Goal: Transaction & Acquisition: Purchase product/service

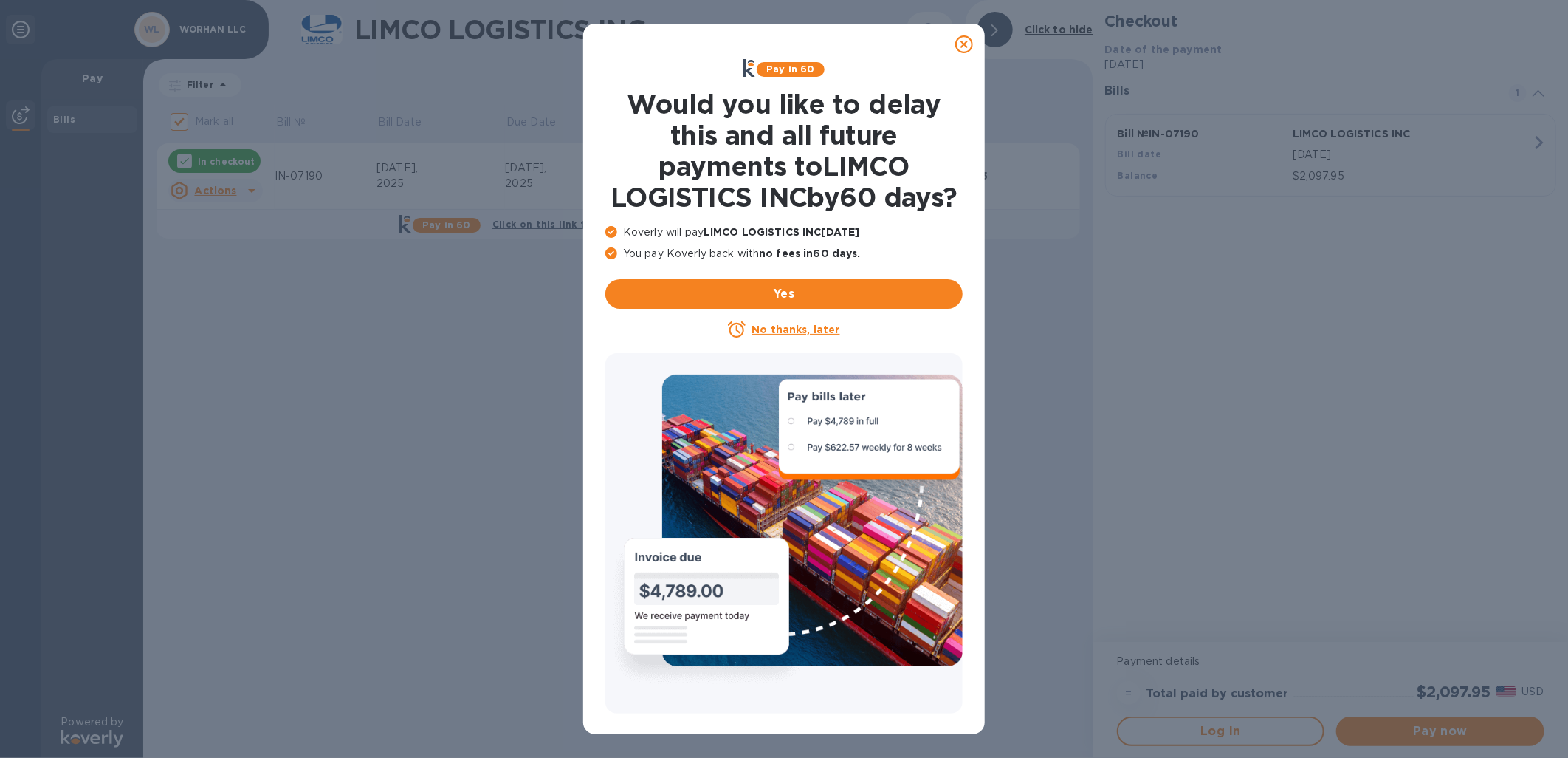
drag, startPoint x: 964, startPoint y: 47, endPoint x: 925, endPoint y: 63, distance: 42.2
click at [963, 47] on icon at bounding box center [963, 44] width 18 height 18
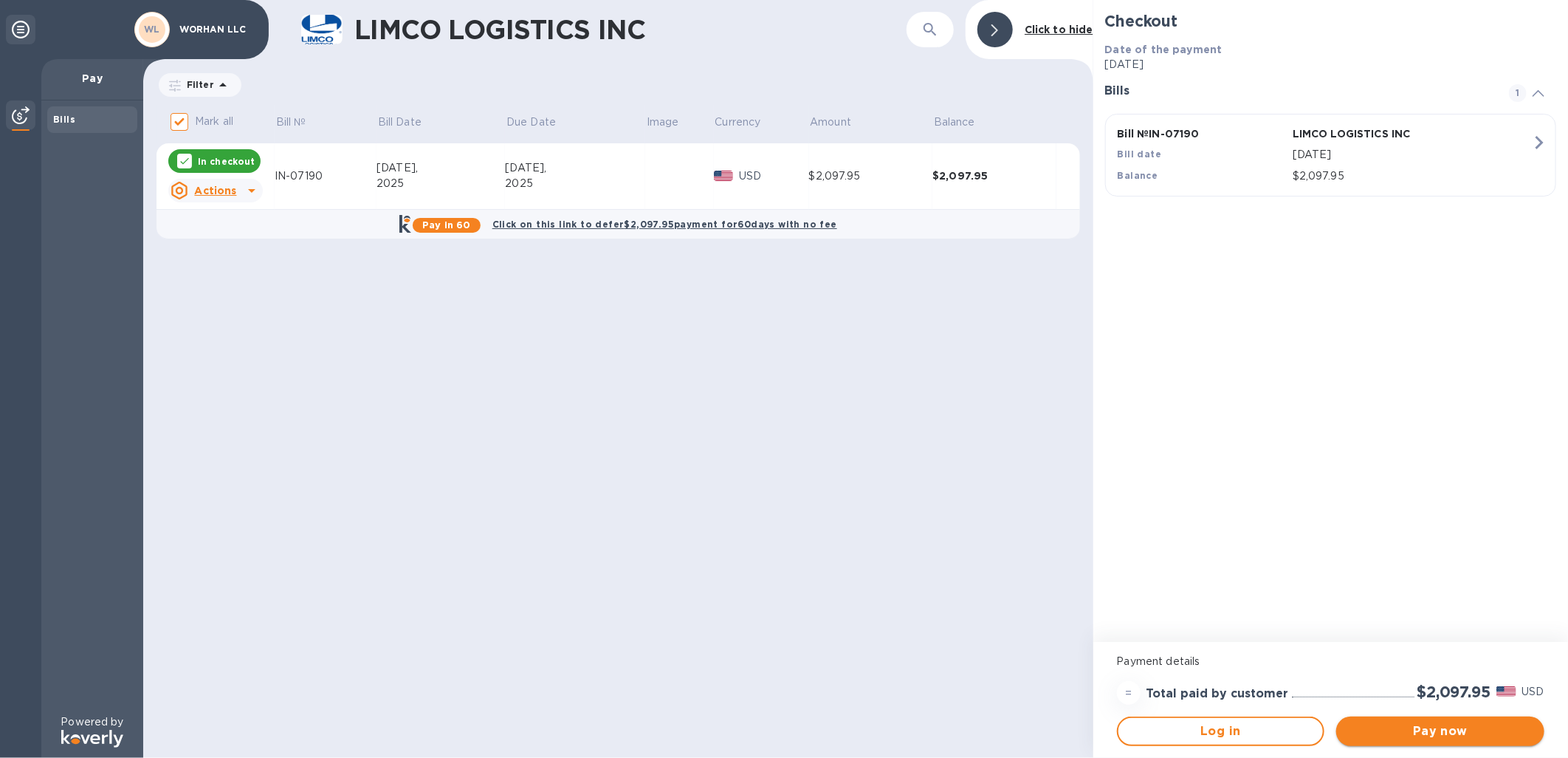
click at [1452, 728] on span "Pay now" at bounding box center [1440, 731] width 185 height 18
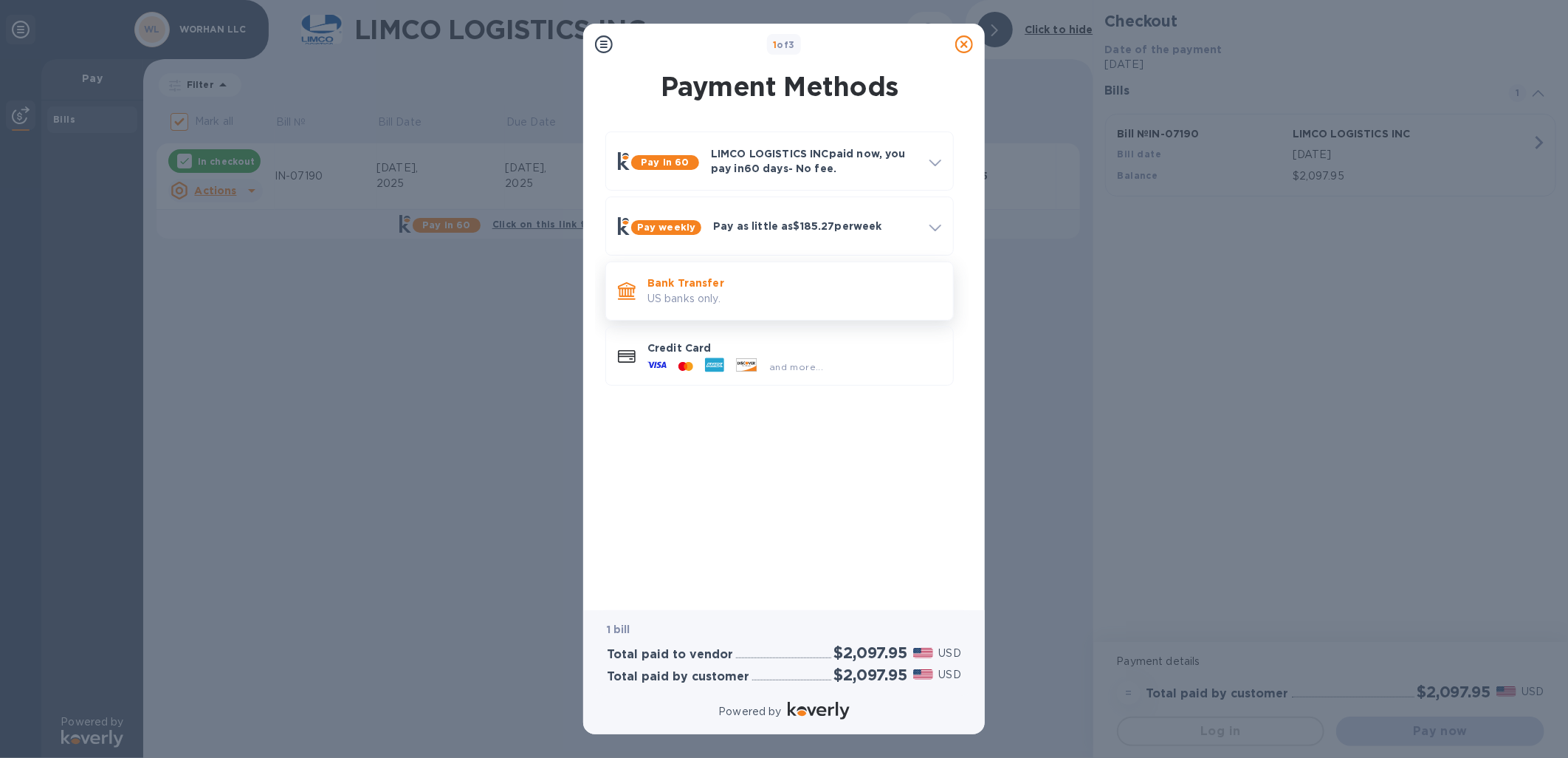
click at [780, 285] on p "Bank Transfer" at bounding box center [793, 283] width 294 height 15
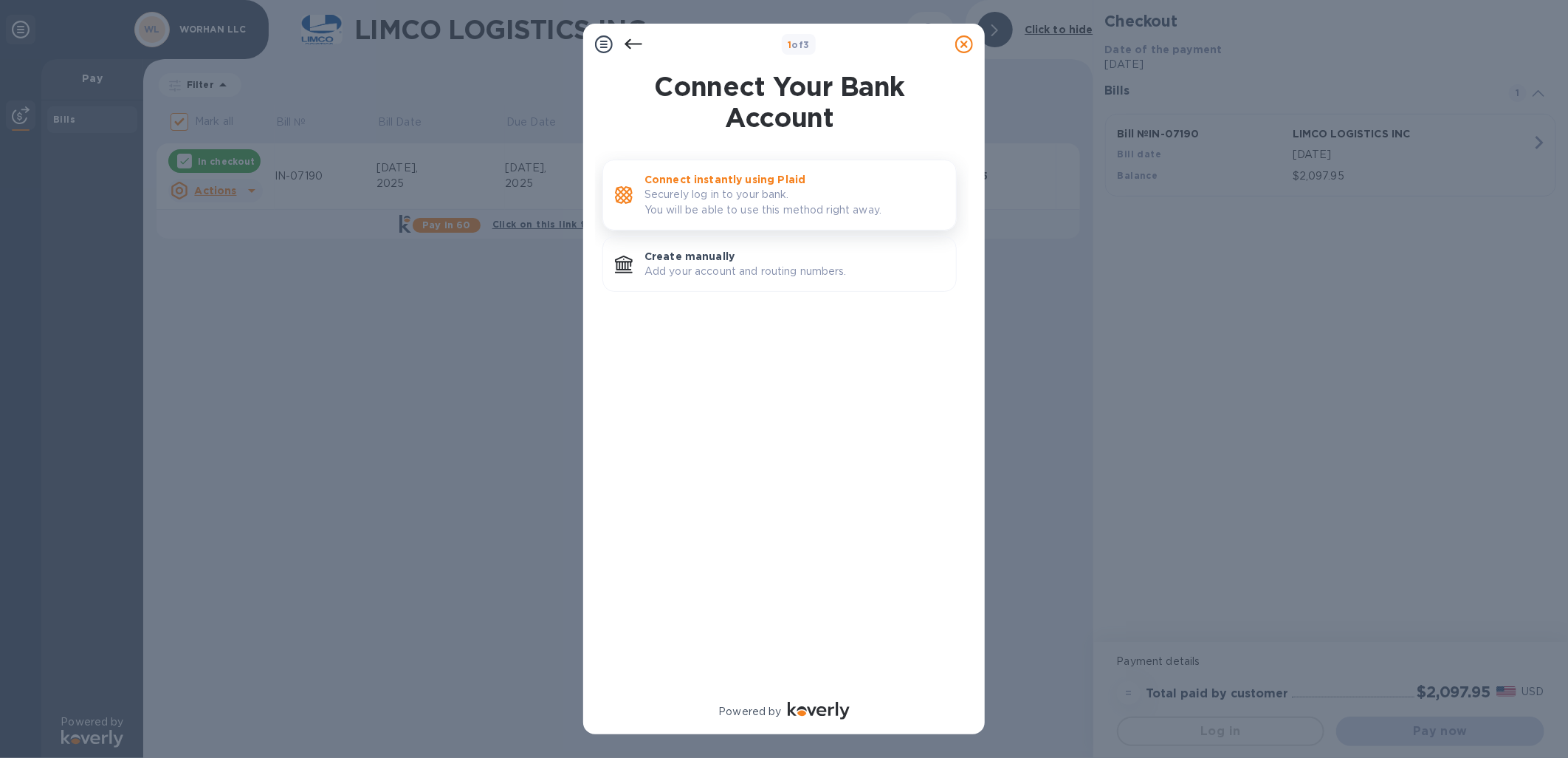
click at [722, 194] on p "Securely log in to your bank. You will be able to use this method right away." at bounding box center [793, 202] width 300 height 31
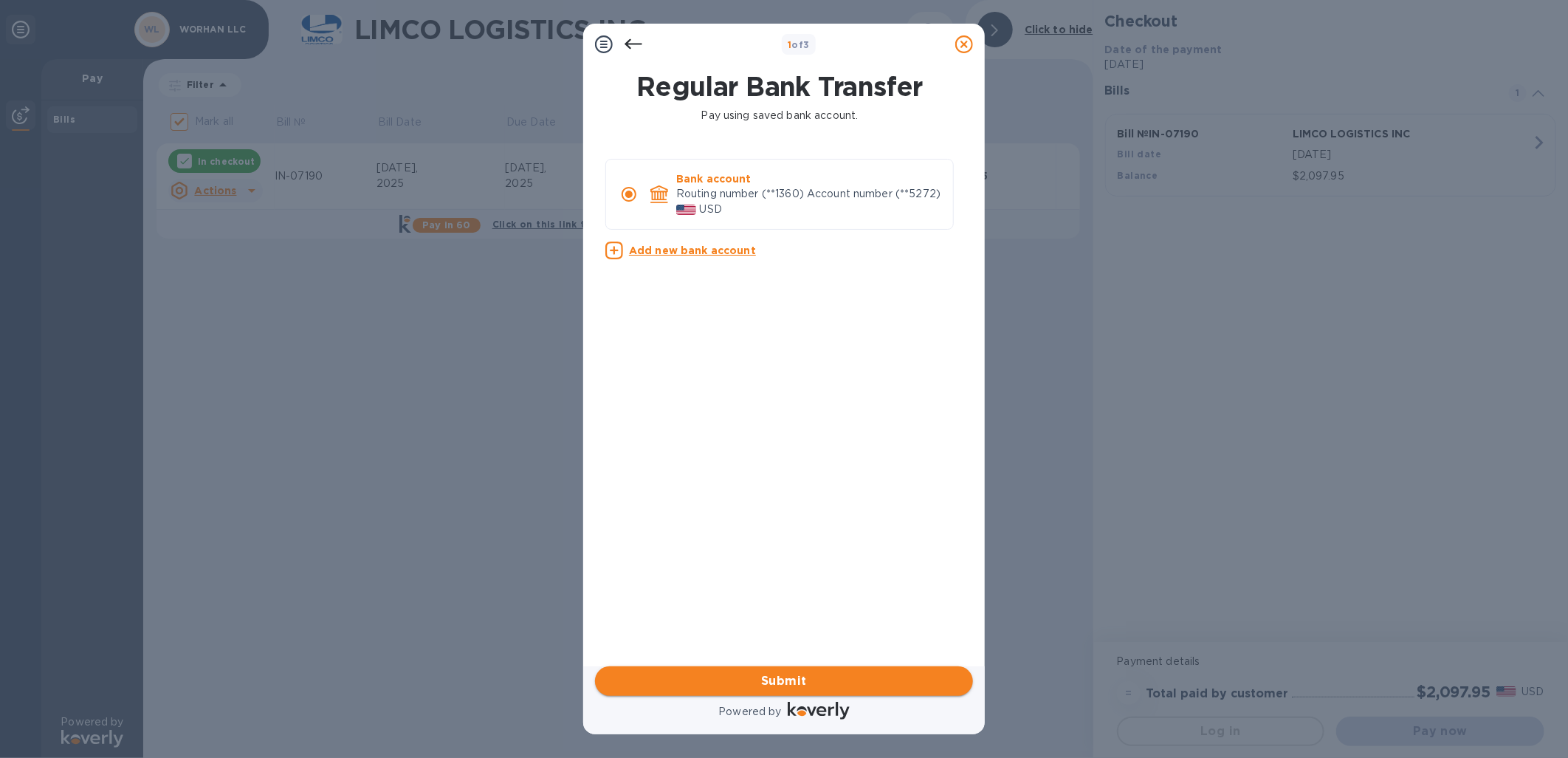
click at [792, 681] on span "Submit" at bounding box center [783, 680] width 354 height 18
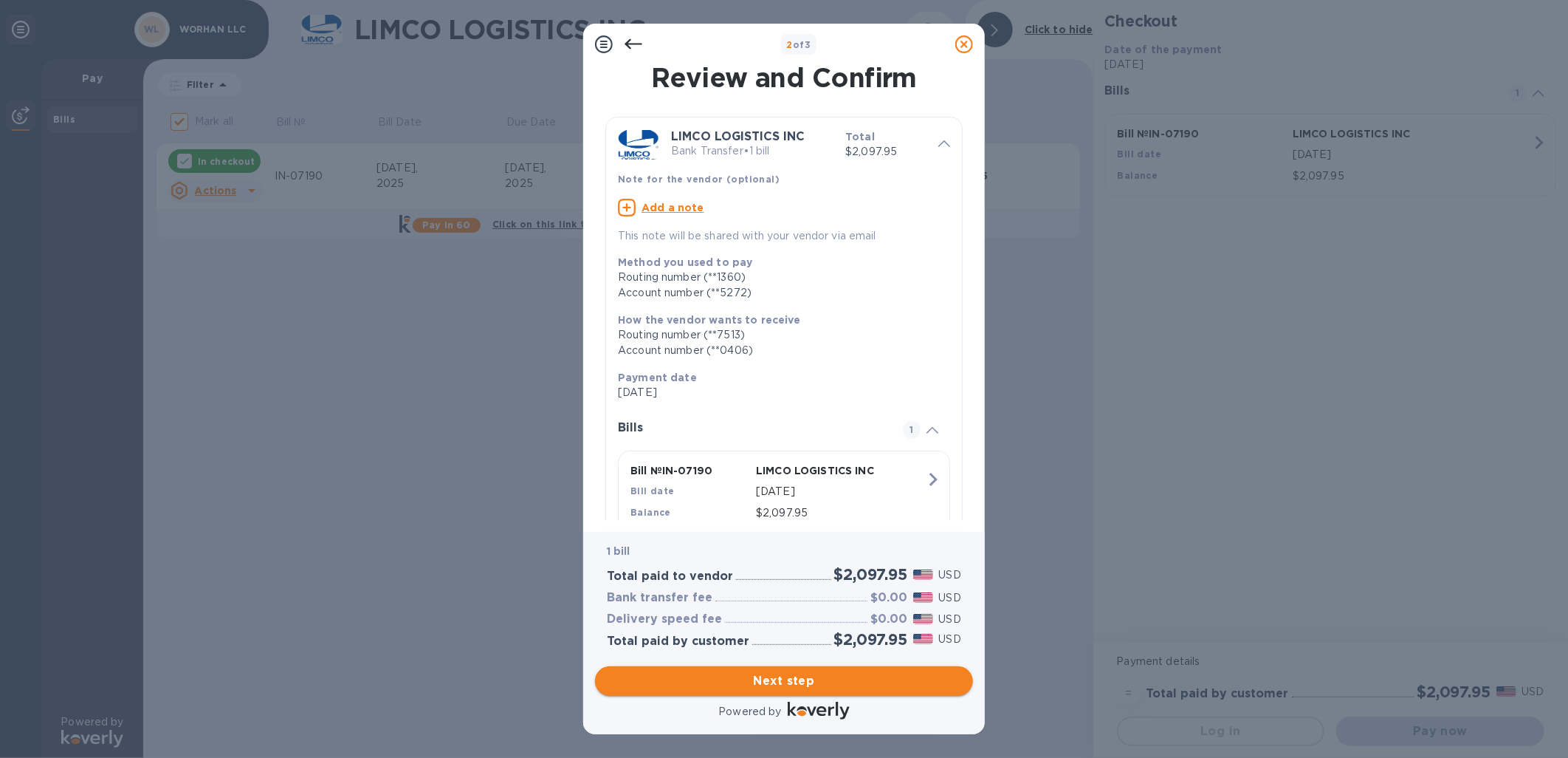
click at [792, 683] on span "Next step" at bounding box center [783, 680] width 354 height 18
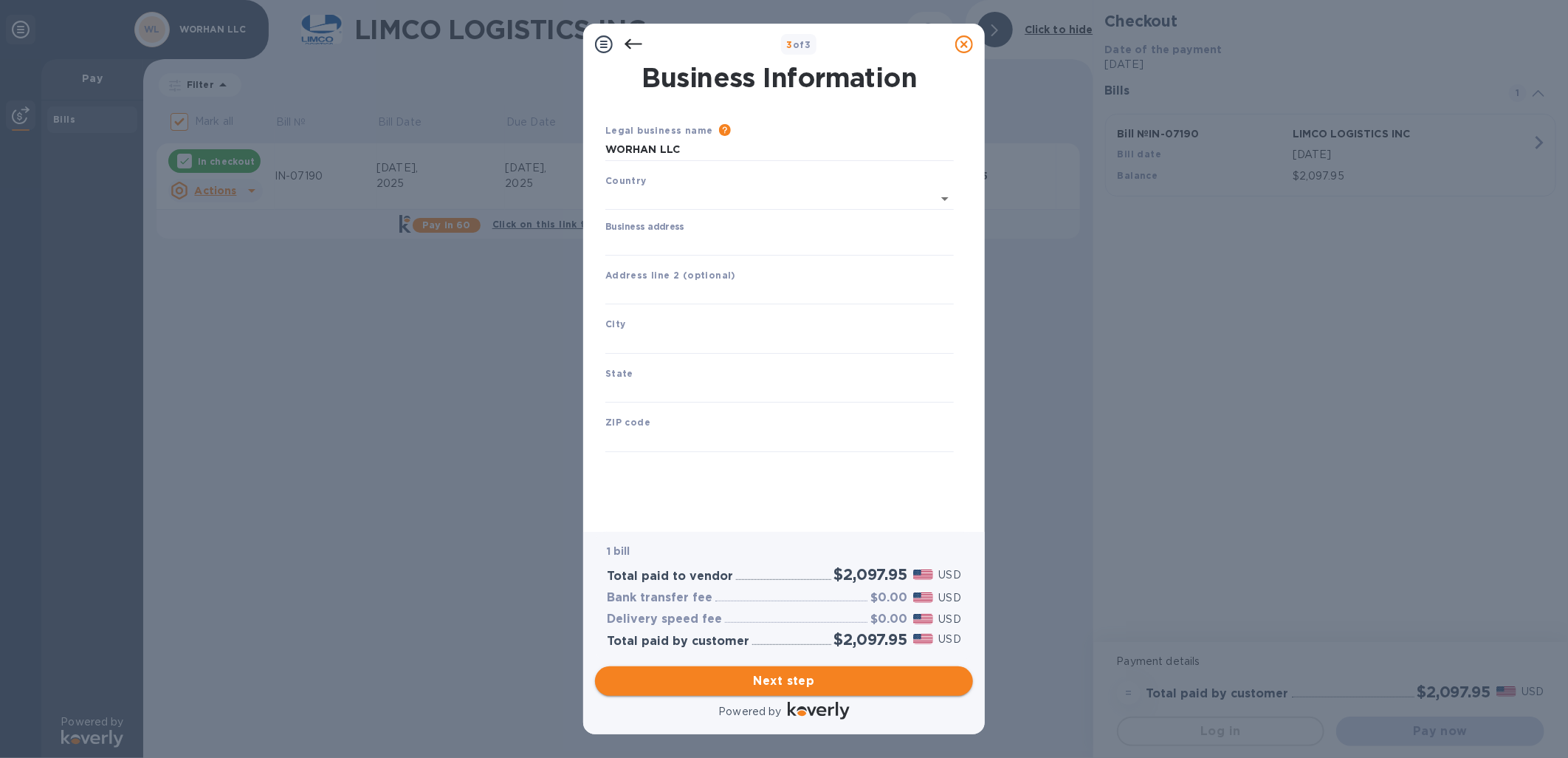
type input "[GEOGRAPHIC_DATA]"
click at [711, 235] on input "Business address" at bounding box center [779, 241] width 348 height 23
click at [689, 232] on input "Business address" at bounding box center [779, 241] width 348 height 23
type input "[STREET_ADDRESS][PERSON_NAME]"
type input "Suite 201"
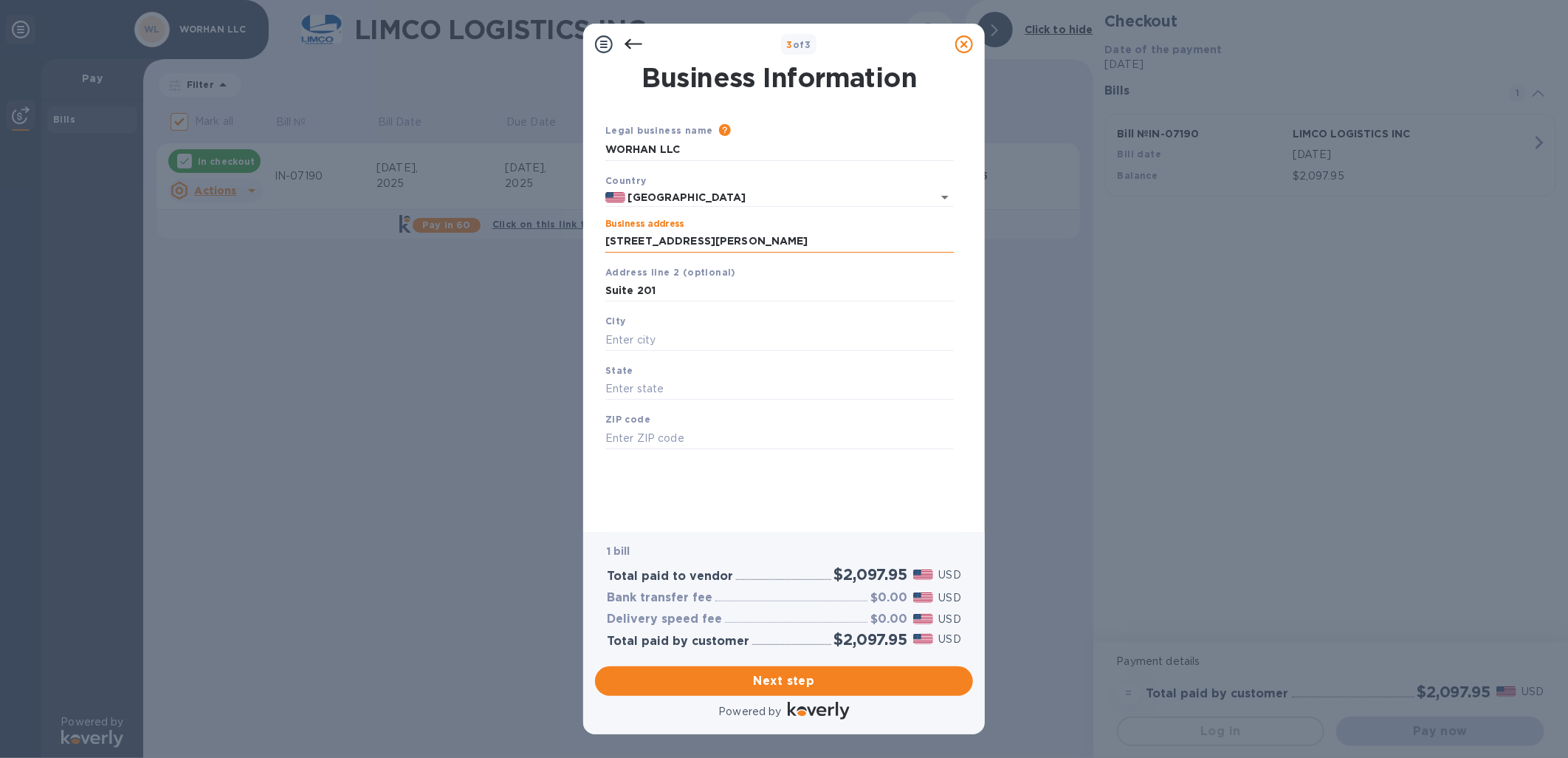
type input "[GEOGRAPHIC_DATA]"
type input "DE"
type input "19803"
click at [827, 682] on span "Next step" at bounding box center [783, 680] width 354 height 18
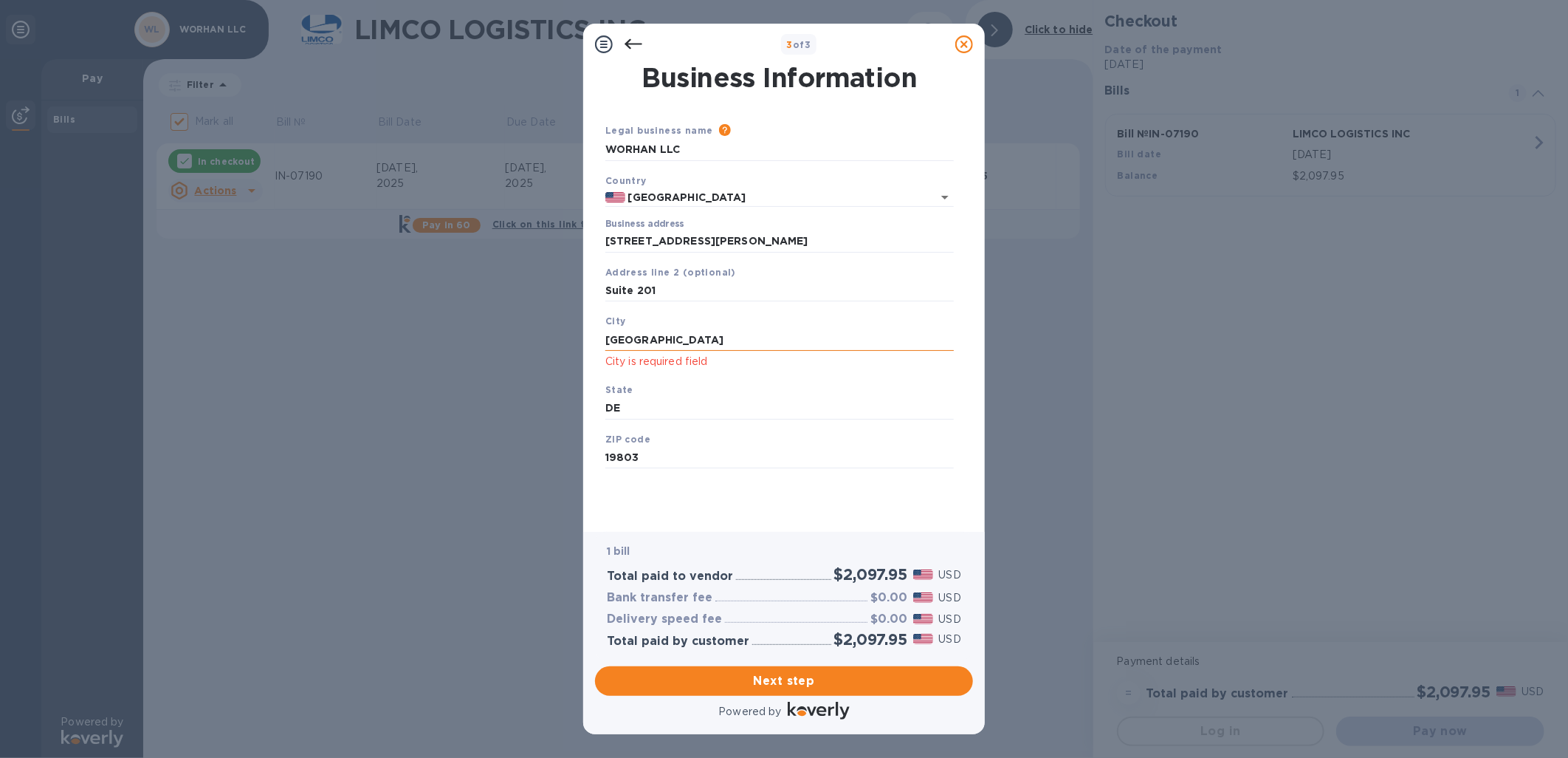
click at [733, 344] on input "[GEOGRAPHIC_DATA]" at bounding box center [779, 340] width 348 height 23
type input "[GEOGRAPHIC_DATA]"
click at [1048, 326] on div "3 of 3 Business Information Legal business name Please provide the legal name t…" at bounding box center [784, 379] width 1568 height 758
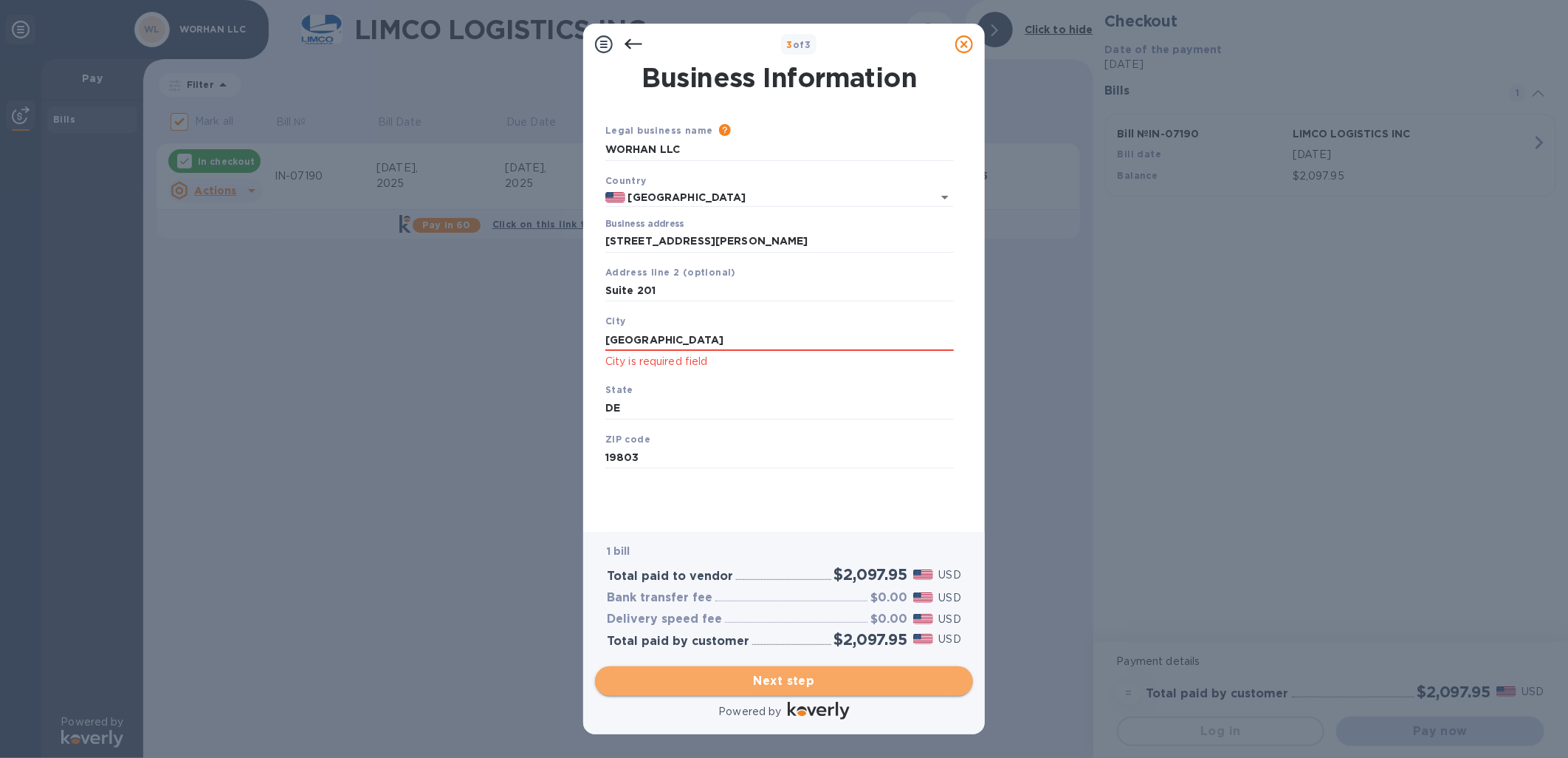
click at [799, 674] on span "Next step" at bounding box center [783, 680] width 354 height 18
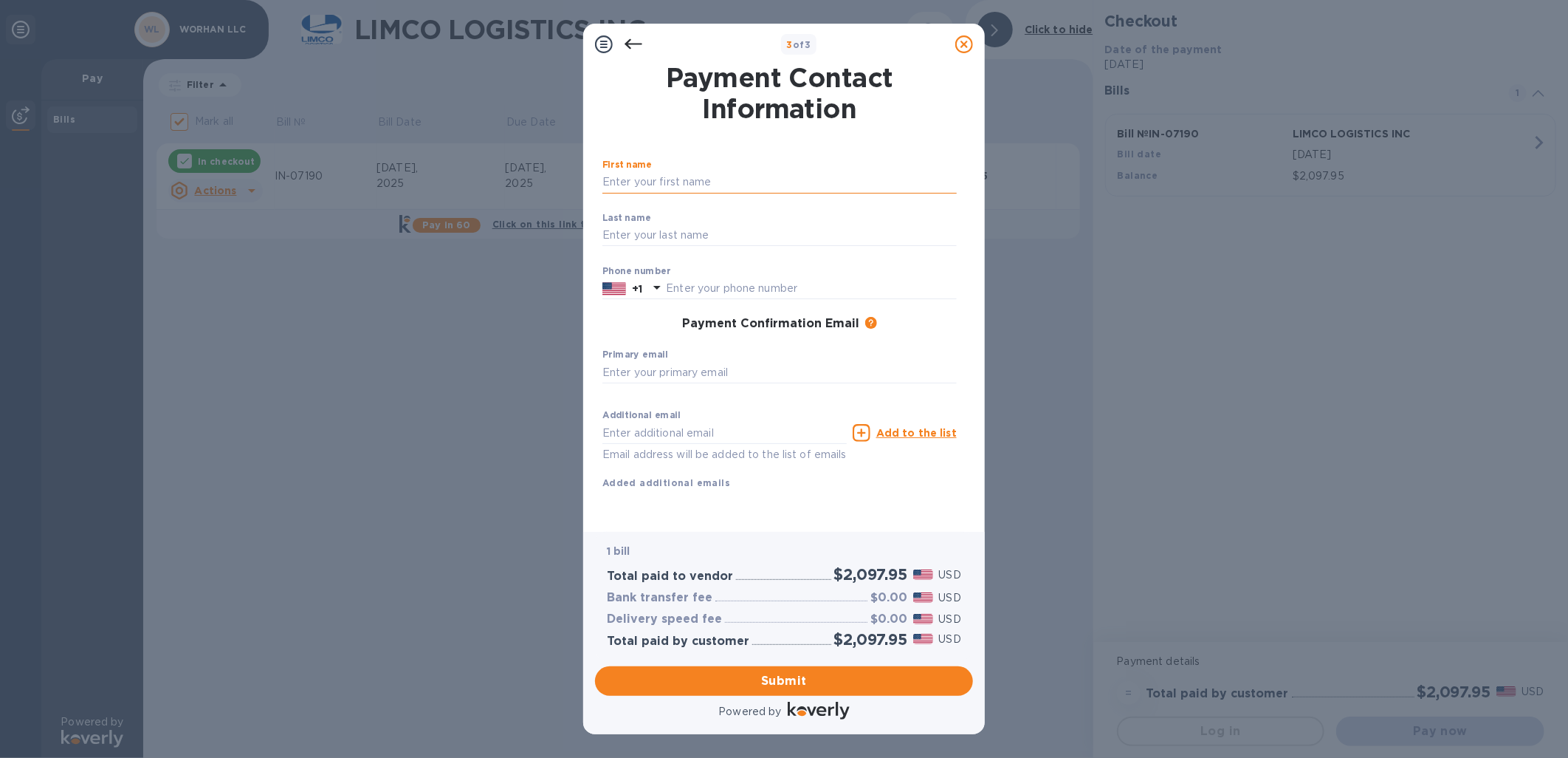
click at [661, 180] on input "text" at bounding box center [779, 182] width 354 height 23
type input "[PERSON_NAME]"
type input "3025532240"
type input "[EMAIL_ADDRESS][DOMAIN_NAME]"
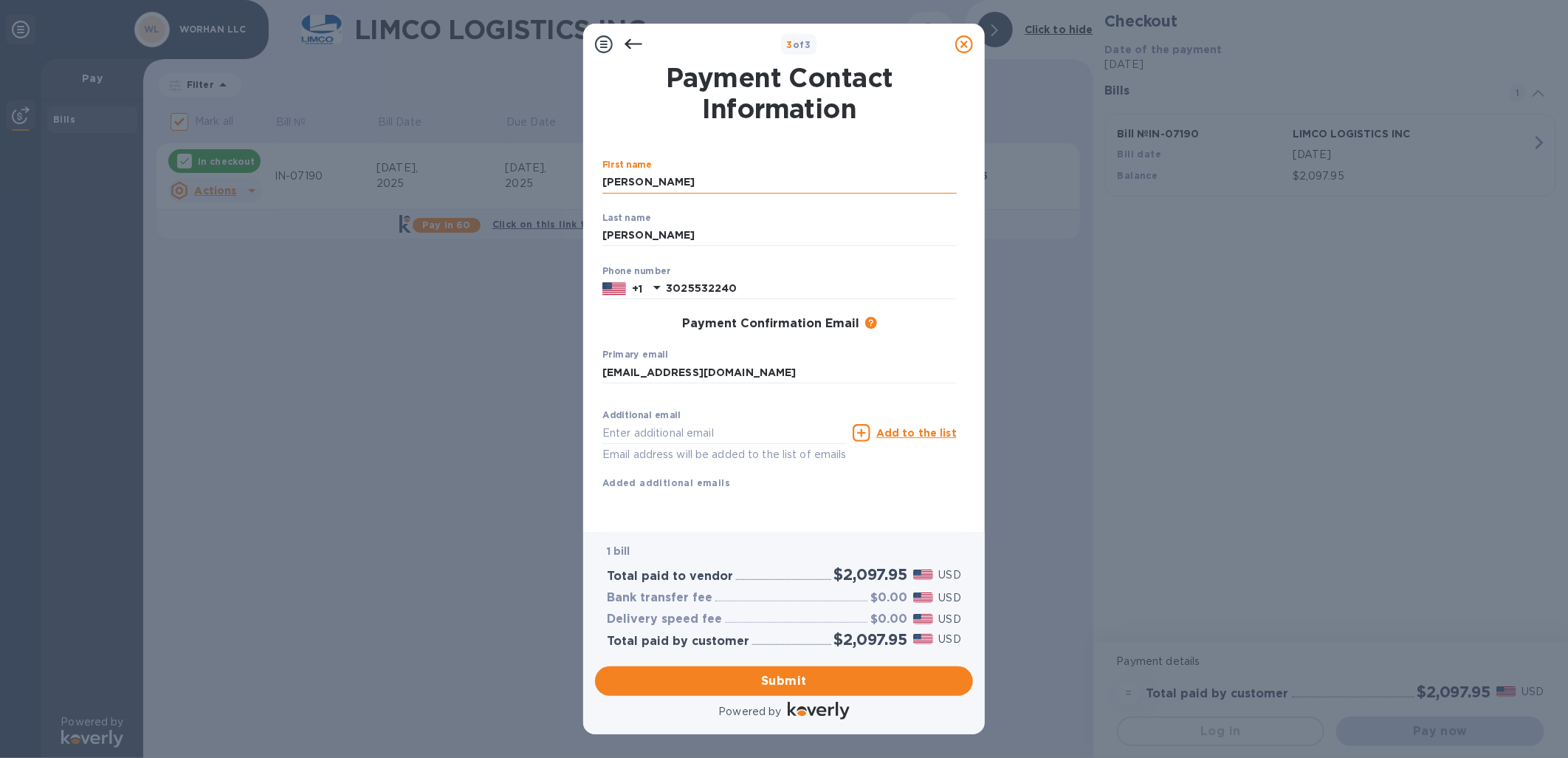
type input "[EMAIL_ADDRESS][DOMAIN_NAME]"
click at [776, 681] on span "Submit" at bounding box center [783, 680] width 354 height 18
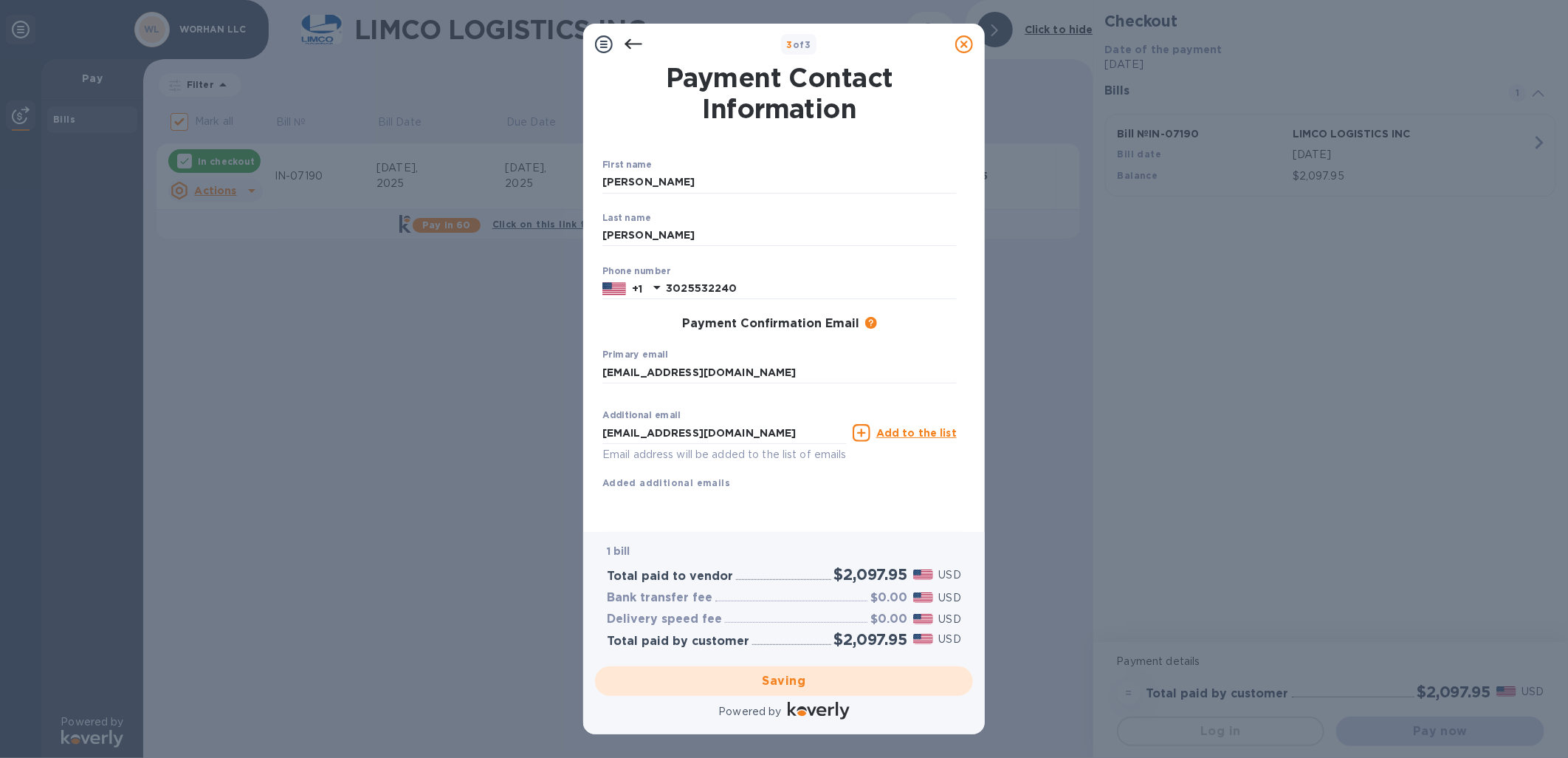
checkbox input "false"
